Goal: Information Seeking & Learning: Learn about a topic

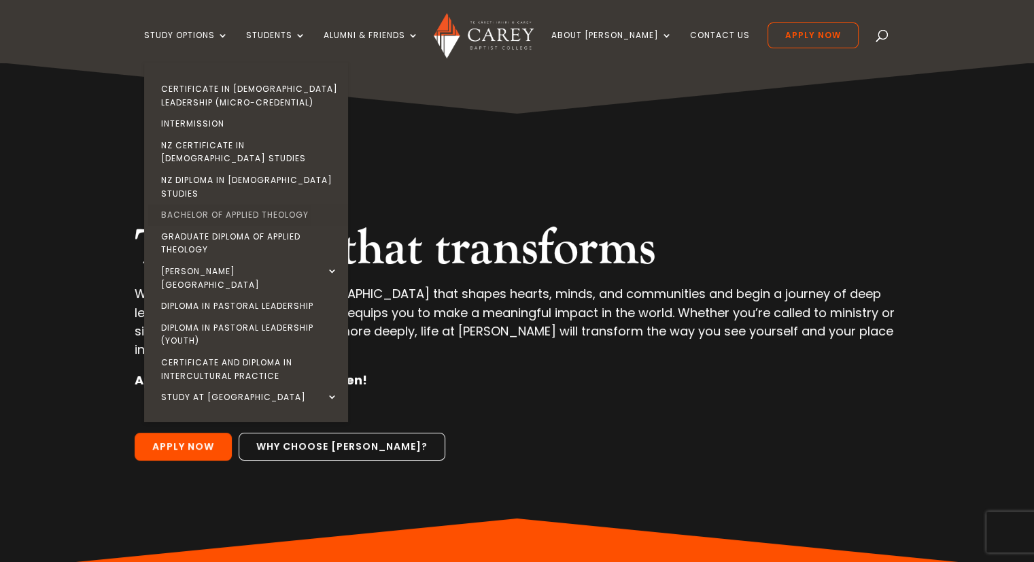
click at [256, 204] on link "Bachelor of Applied Theology" at bounding box center [250, 215] width 204 height 22
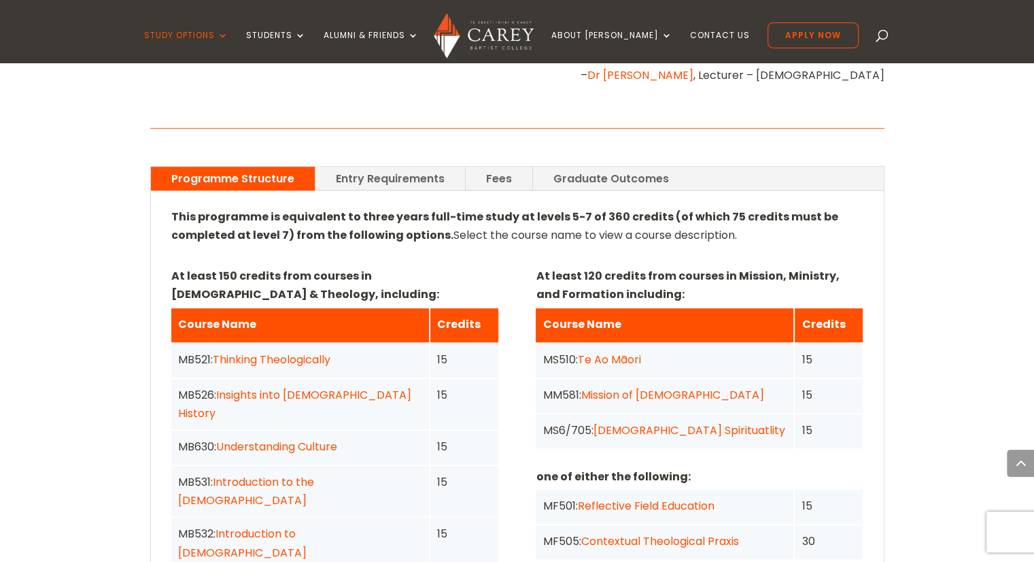
scroll to position [884, 0]
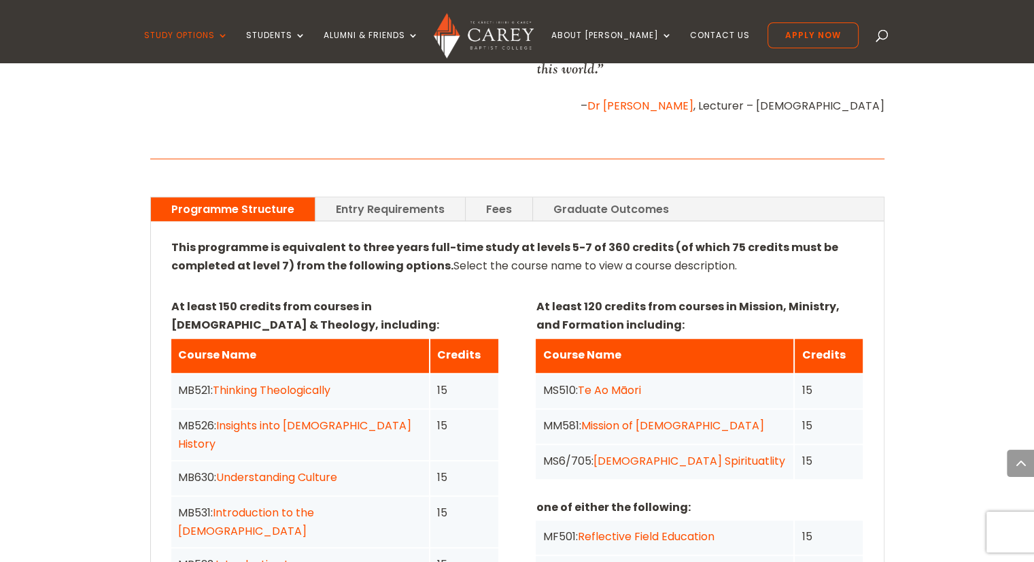
click at [358, 198] on link "Entry Requirements" at bounding box center [391, 209] width 150 height 24
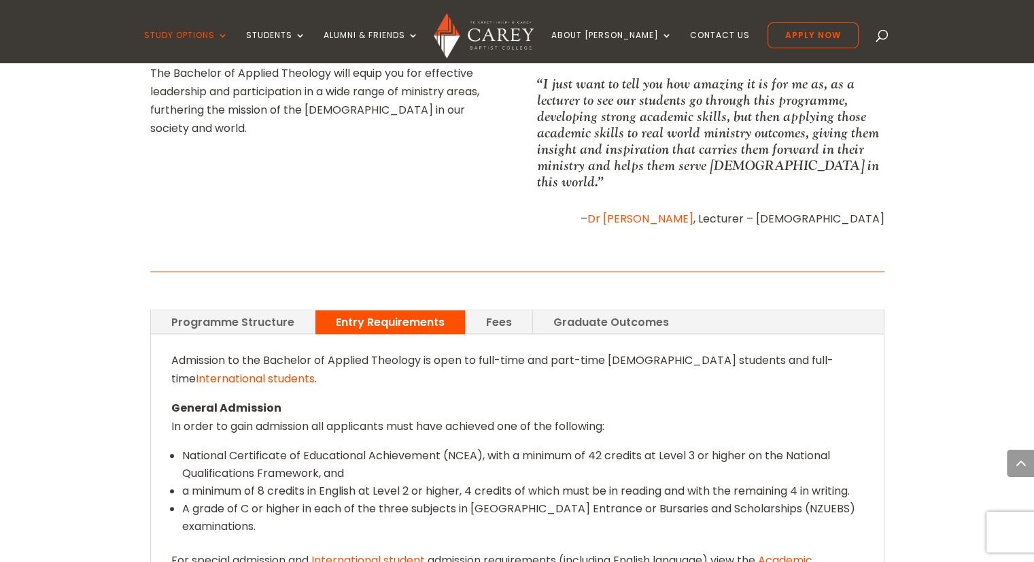
scroll to position [748, 0]
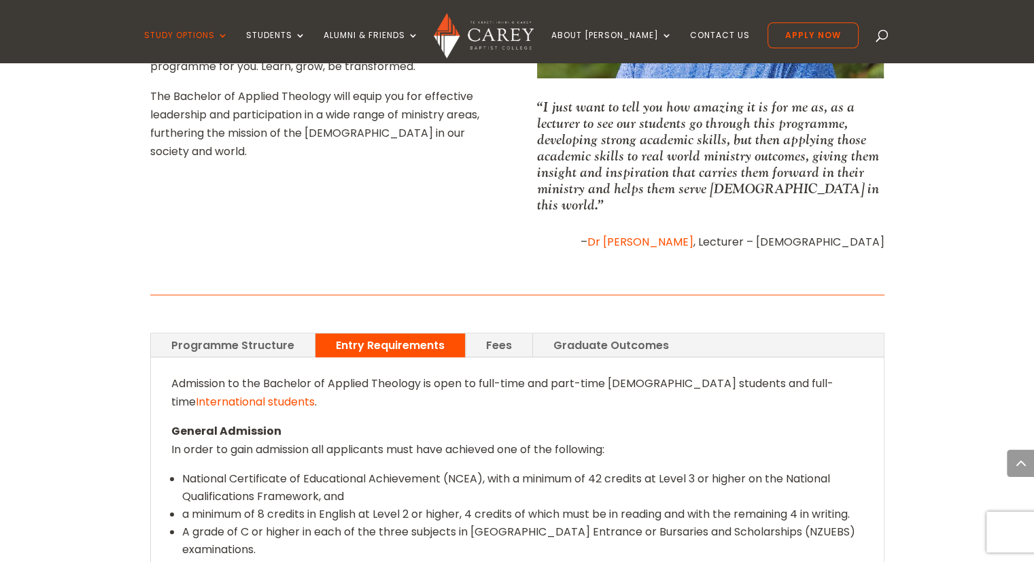
click at [492, 333] on link "Fees" at bounding box center [499, 345] width 67 height 24
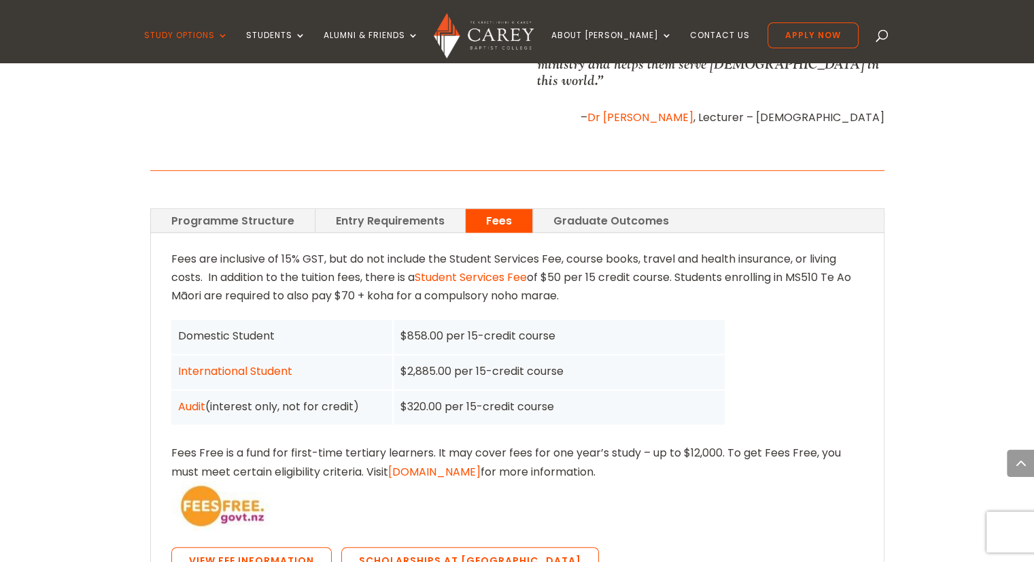
scroll to position [884, 0]
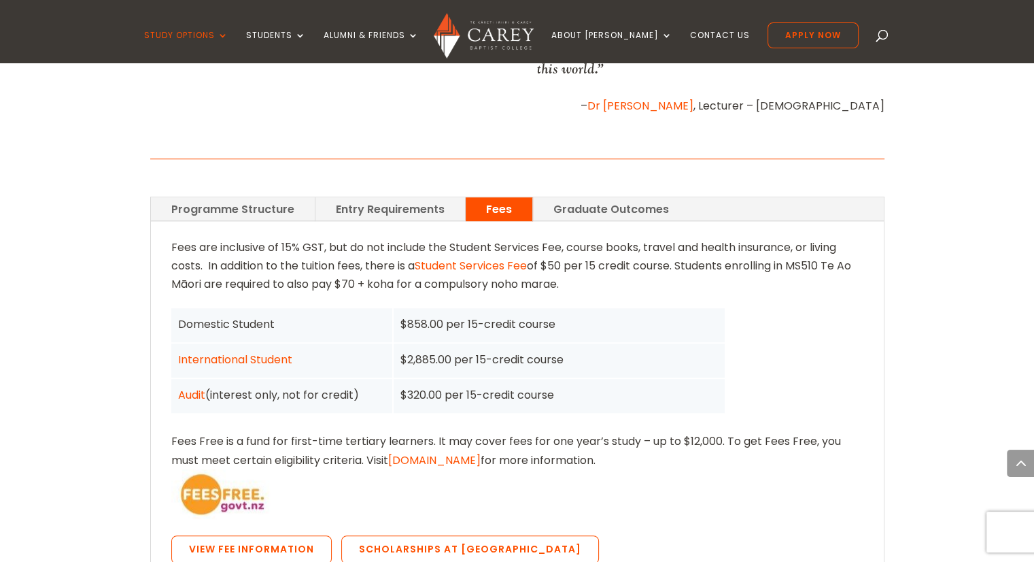
click at [575, 197] on link "Graduate Outcomes" at bounding box center [611, 209] width 156 height 24
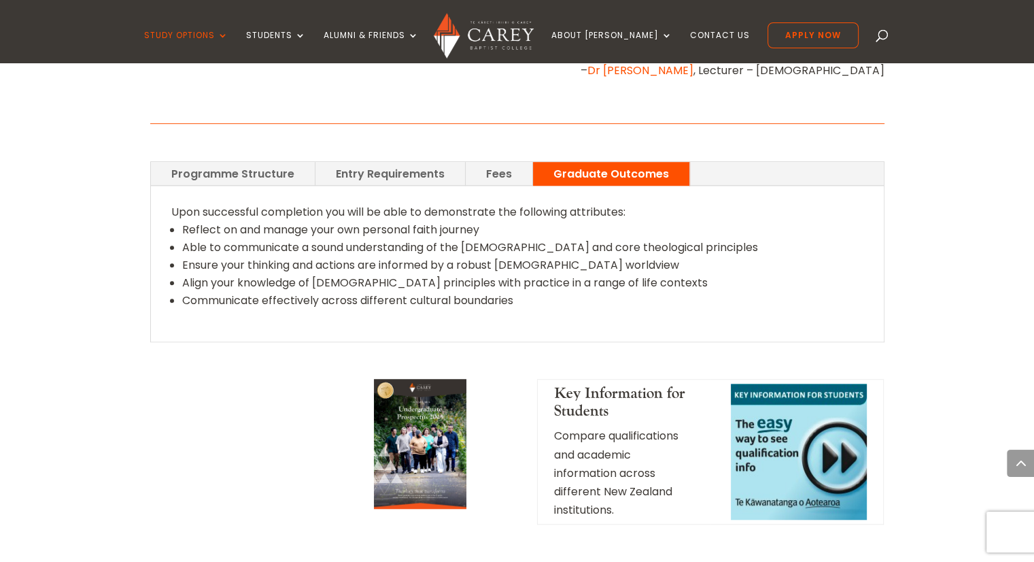
scroll to position [952, 0]
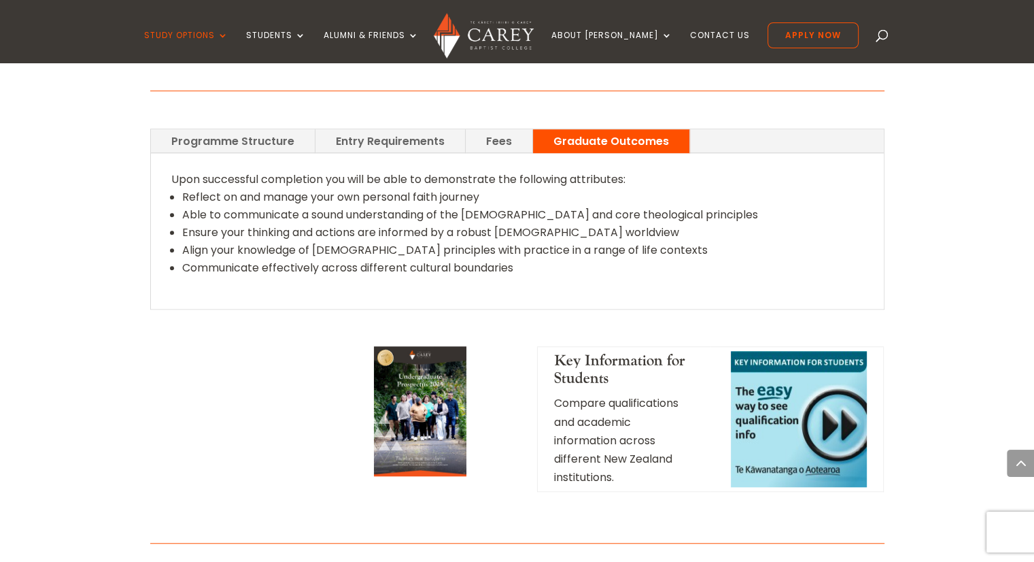
click at [265, 129] on link "Programme Structure" at bounding box center [233, 141] width 164 height 24
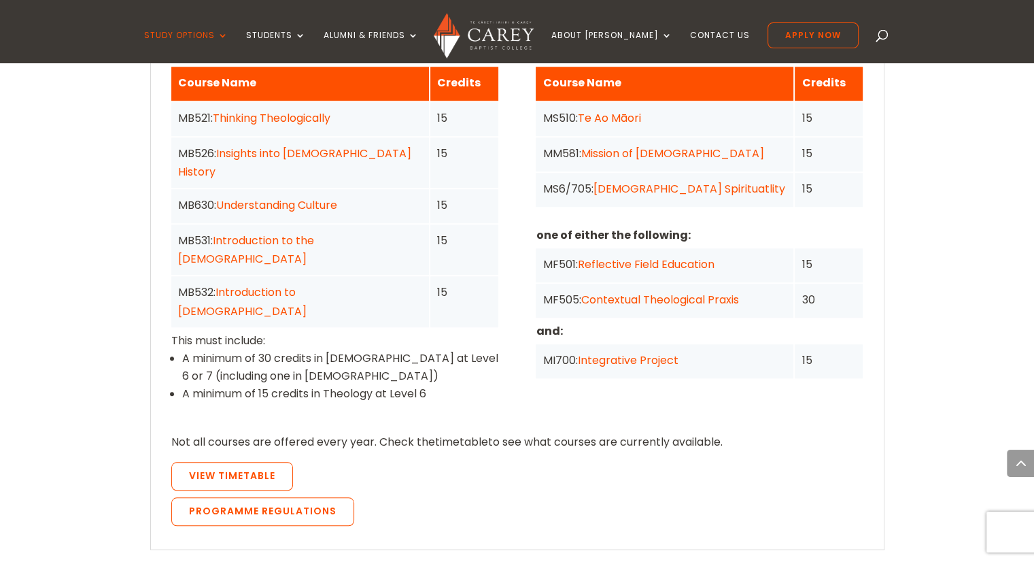
scroll to position [1224, 0]
